Goal: Book appointment/travel/reservation

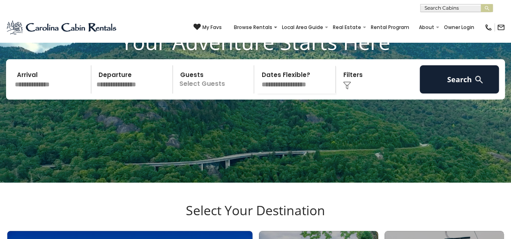
scroll to position [75, 0]
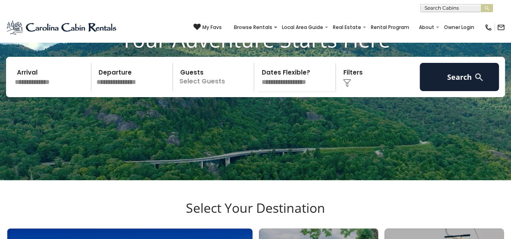
click at [58, 91] on input "text" at bounding box center [51, 77] width 79 height 28
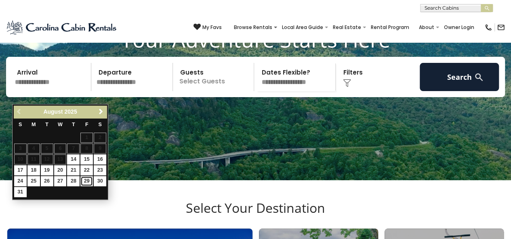
click at [86, 179] on link "29" at bounding box center [86, 181] width 13 height 10
type input "*******"
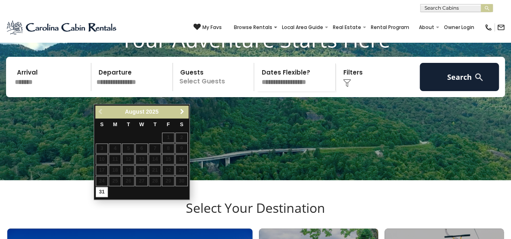
click at [182, 113] on span "Next" at bounding box center [182, 112] width 6 height 6
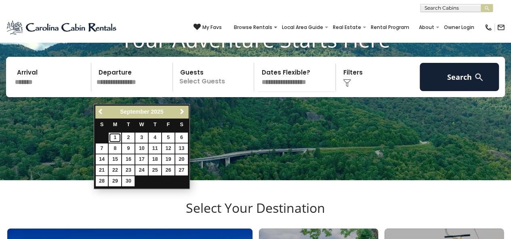
click at [110, 137] on link "1" at bounding box center [115, 138] width 13 height 10
type input "******"
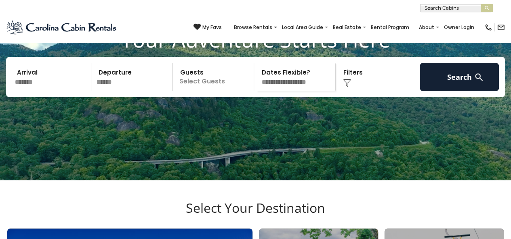
click at [201, 91] on p "Select Guests" at bounding box center [214, 77] width 79 height 28
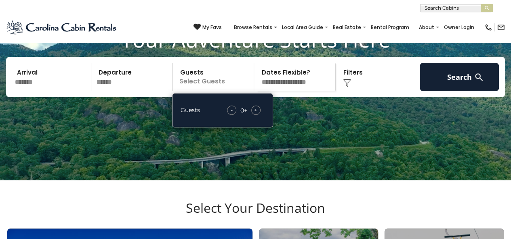
click at [254, 114] on span "+" at bounding box center [255, 110] width 3 height 8
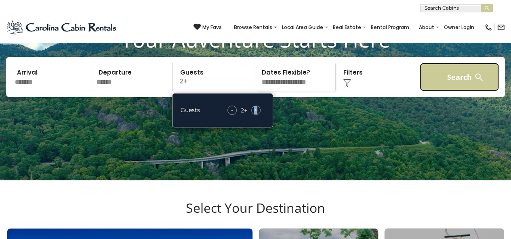
click at [464, 91] on button "Search" at bounding box center [459, 77] width 79 height 28
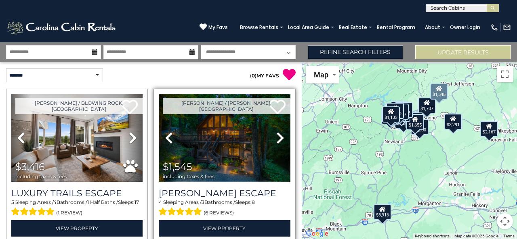
click at [230, 146] on img at bounding box center [224, 138] width 131 height 88
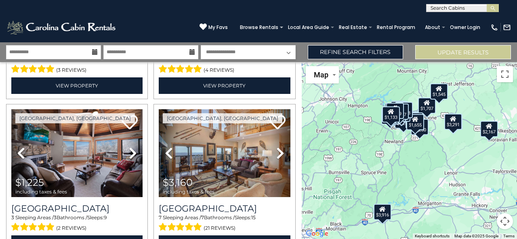
scroll to position [780, 0]
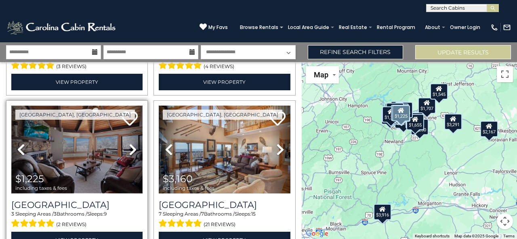
click at [100, 141] on img at bounding box center [76, 150] width 131 height 88
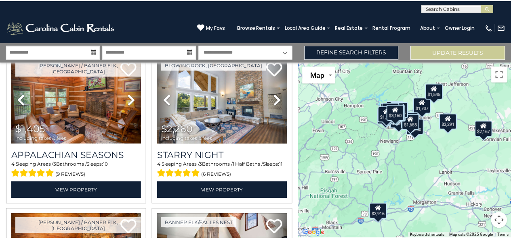
scroll to position [1487, 0]
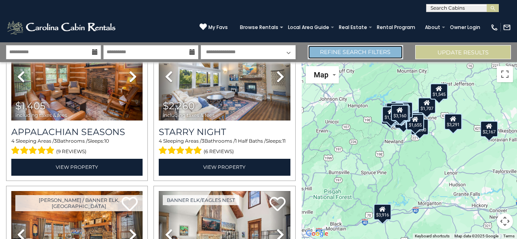
click at [369, 56] on link "Refine Search Filters" at bounding box center [356, 52] width 96 height 14
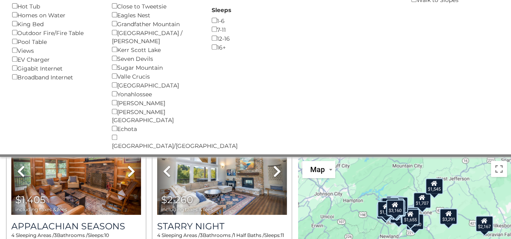
scroll to position [162, 0]
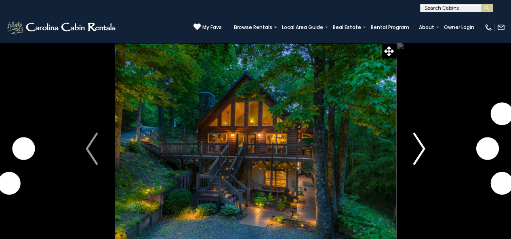
click at [418, 157] on img "Next" at bounding box center [419, 149] width 12 height 32
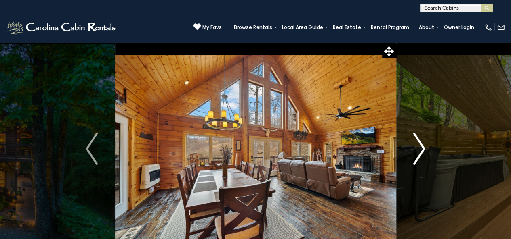
click at [419, 157] on img "Next" at bounding box center [419, 149] width 12 height 32
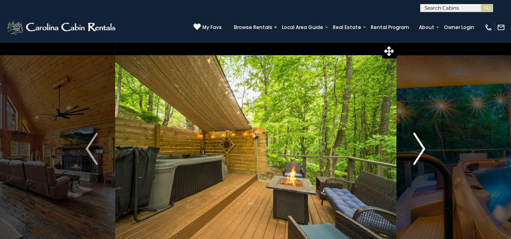
click at [419, 157] on img "Next" at bounding box center [419, 149] width 12 height 32
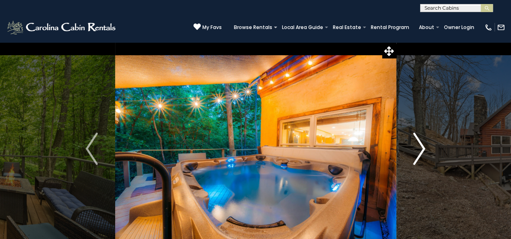
click at [419, 157] on img "Next" at bounding box center [419, 149] width 12 height 32
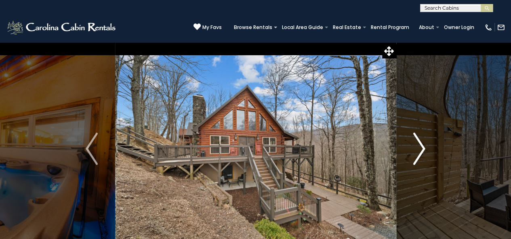
click at [419, 157] on img "Next" at bounding box center [419, 149] width 12 height 32
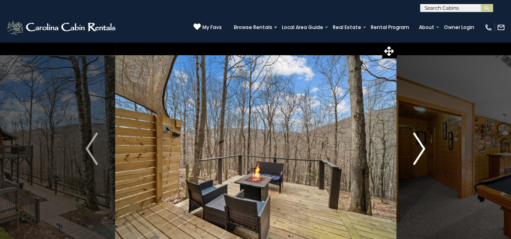
click at [419, 157] on img "Next" at bounding box center [419, 149] width 12 height 32
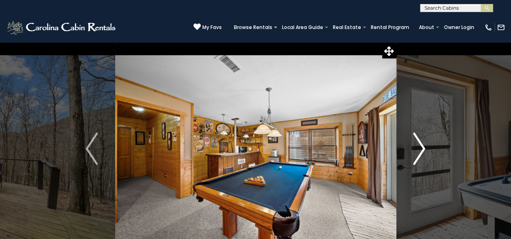
click at [419, 157] on img "Next" at bounding box center [419, 149] width 12 height 32
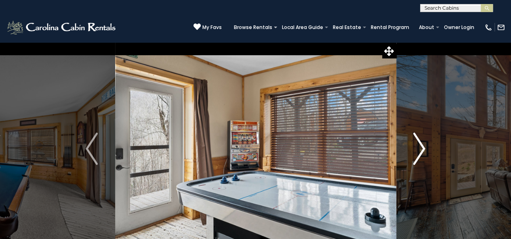
click at [419, 157] on img "Next" at bounding box center [419, 149] width 12 height 32
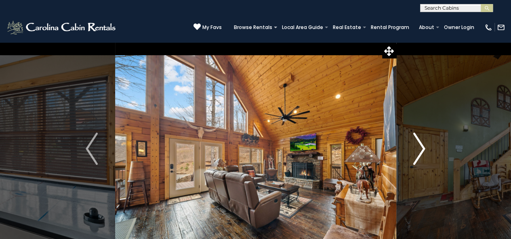
click at [419, 157] on img "Next" at bounding box center [419, 149] width 12 height 32
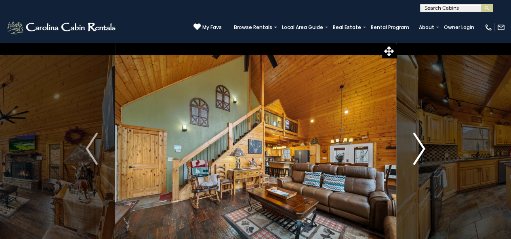
click at [419, 157] on img "Next" at bounding box center [419, 149] width 12 height 32
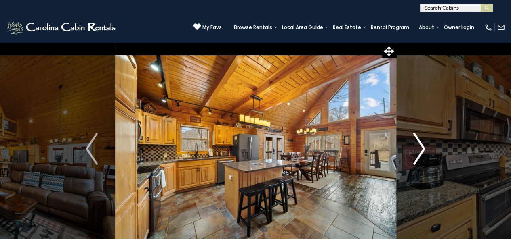
click at [419, 157] on img "Next" at bounding box center [419, 149] width 12 height 32
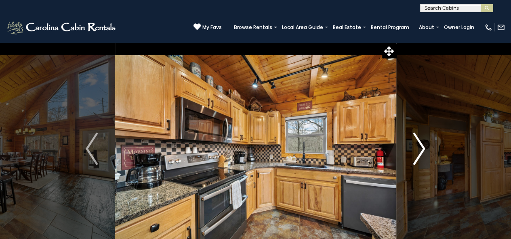
click at [420, 157] on img "Next" at bounding box center [419, 149] width 12 height 32
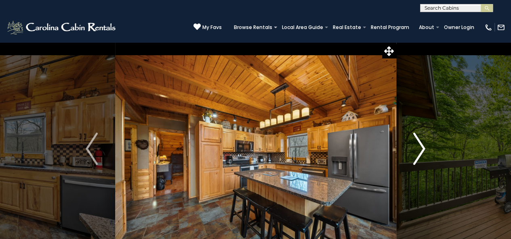
click at [420, 157] on img "Next" at bounding box center [419, 149] width 12 height 32
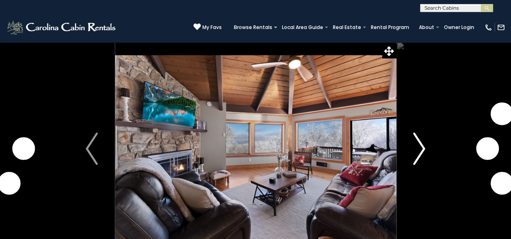
click at [424, 150] on img "Next" at bounding box center [419, 149] width 12 height 32
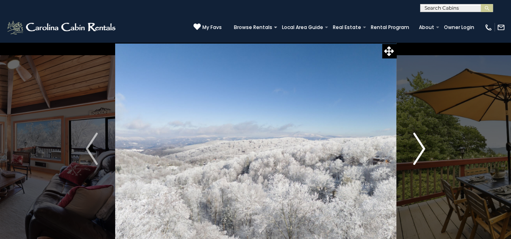
click at [424, 150] on img "Next" at bounding box center [419, 149] width 12 height 32
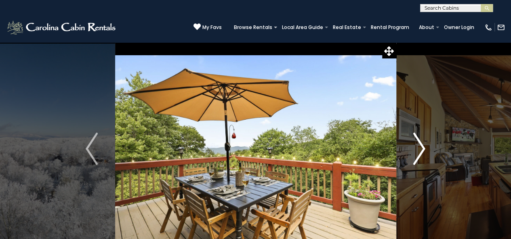
click at [424, 150] on img "Next" at bounding box center [419, 149] width 12 height 32
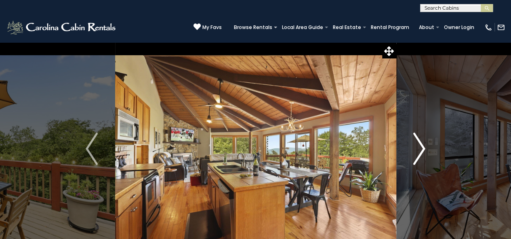
click at [424, 150] on img "Next" at bounding box center [419, 149] width 12 height 32
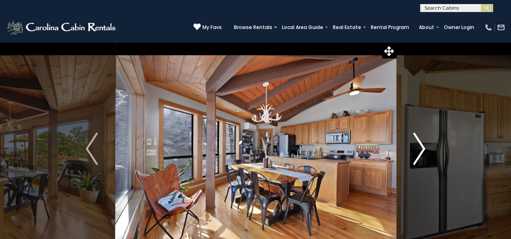
click at [424, 150] on img "Next" at bounding box center [419, 149] width 12 height 32
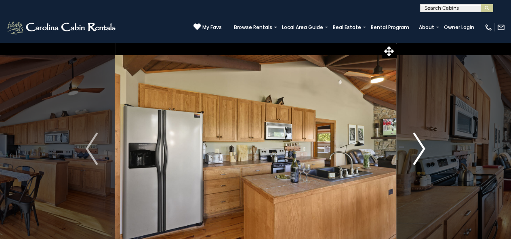
click at [424, 150] on img "Next" at bounding box center [419, 149] width 12 height 32
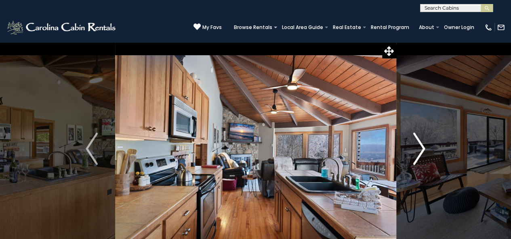
click at [424, 150] on img "Next" at bounding box center [419, 149] width 12 height 32
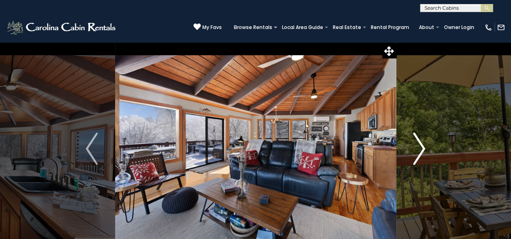
click at [424, 150] on img "Next" at bounding box center [419, 149] width 12 height 32
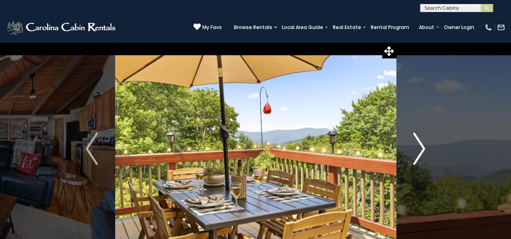
click at [424, 150] on img "Next" at bounding box center [419, 149] width 12 height 32
